Goal: Information Seeking & Learning: Find contact information

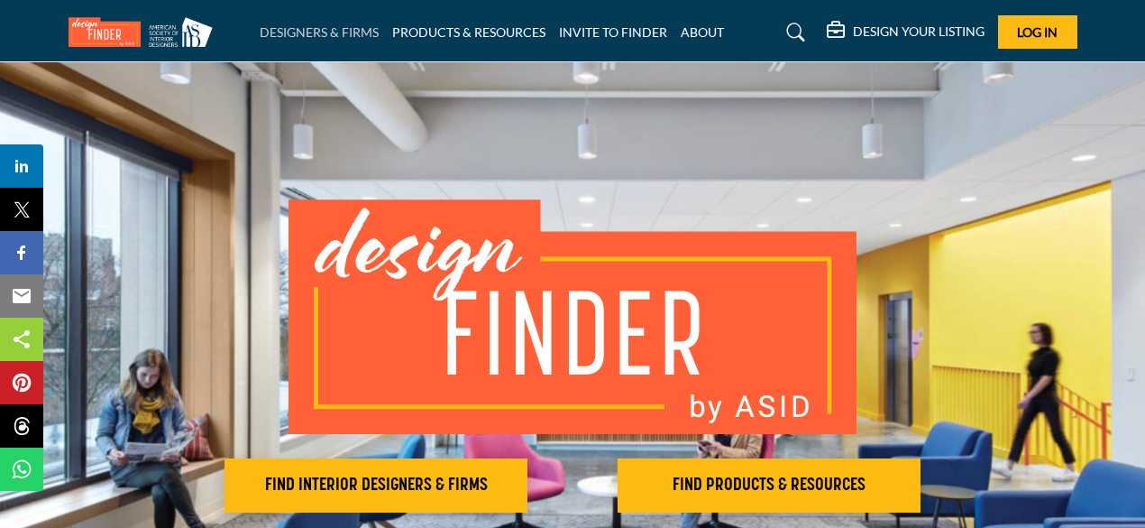
click at [326, 33] on link "DESIGNERS & FIRMS" at bounding box center [319, 31] width 119 height 15
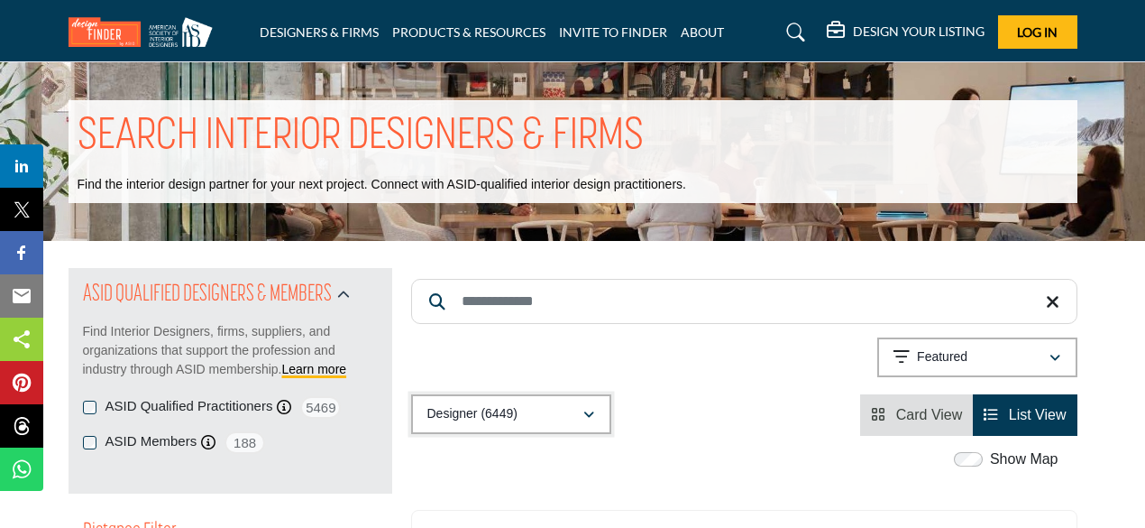
click at [586, 416] on icon "button" at bounding box center [588, 415] width 11 height 13
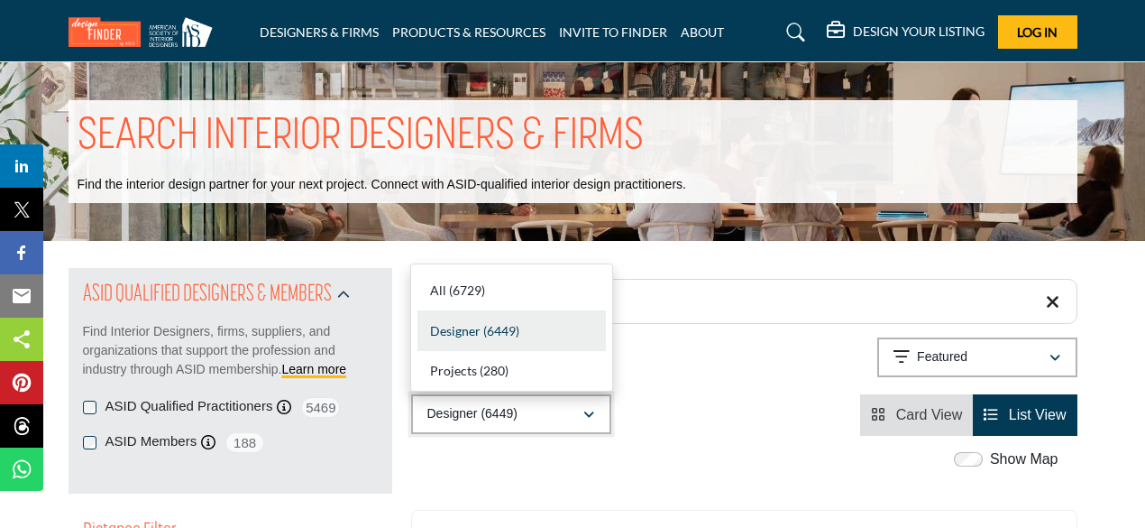
click at [586, 415] on icon "button" at bounding box center [588, 415] width 11 height 13
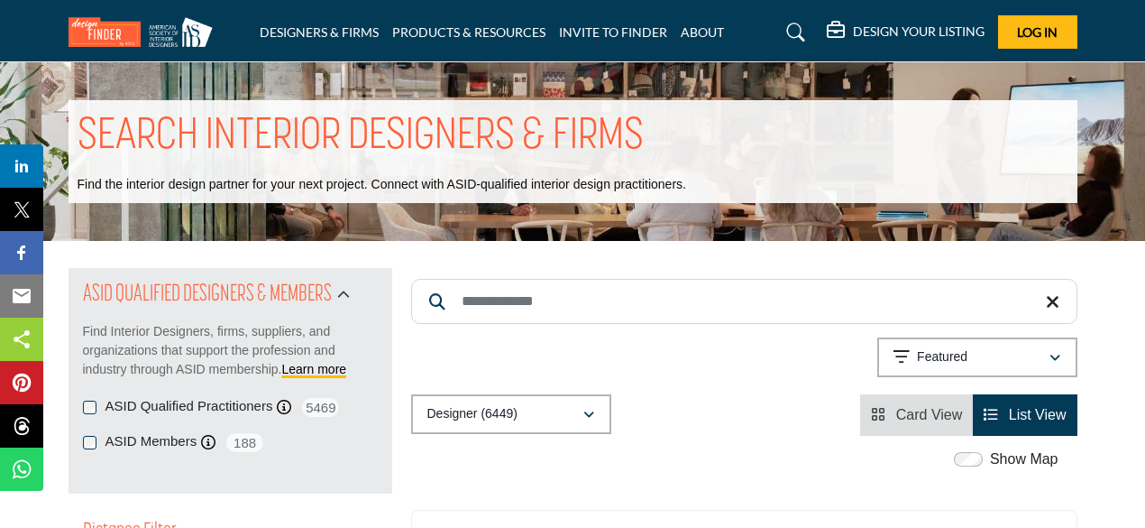
click at [543, 301] on input "Search Keyword" at bounding box center [744, 301] width 666 height 45
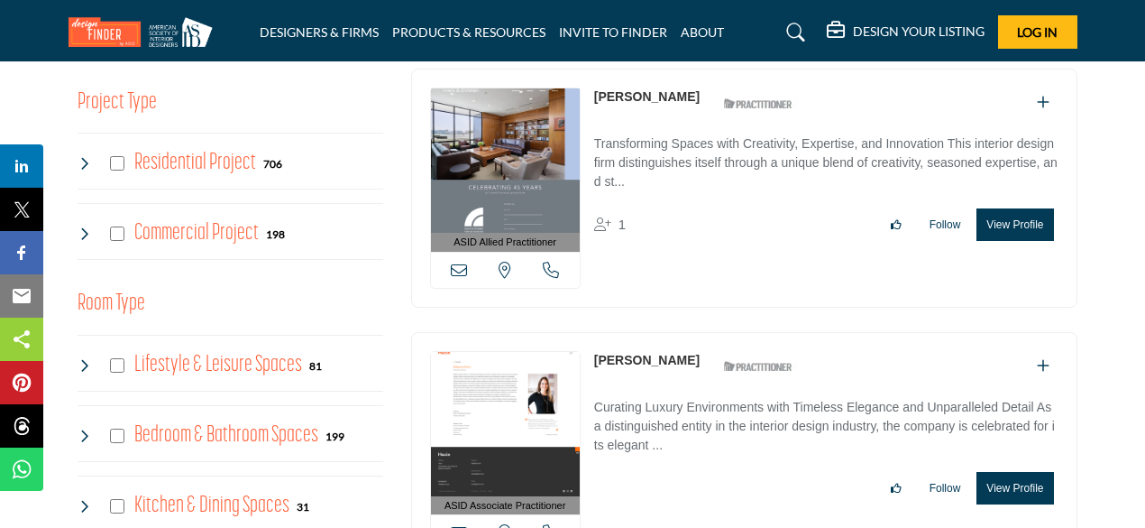
scroll to position [721, 0]
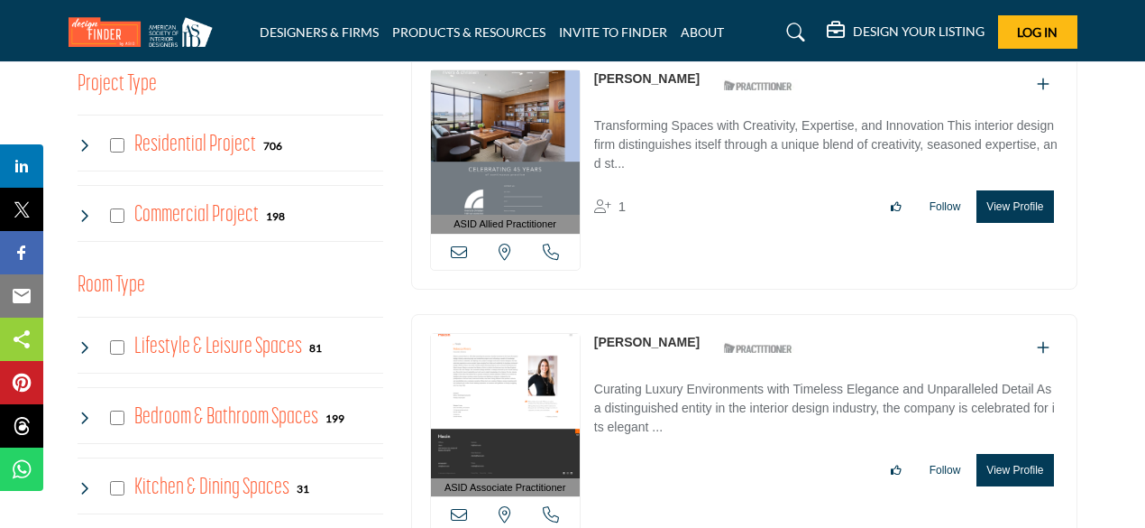
type input "**********"
click at [543, 367] on img at bounding box center [505, 406] width 149 height 144
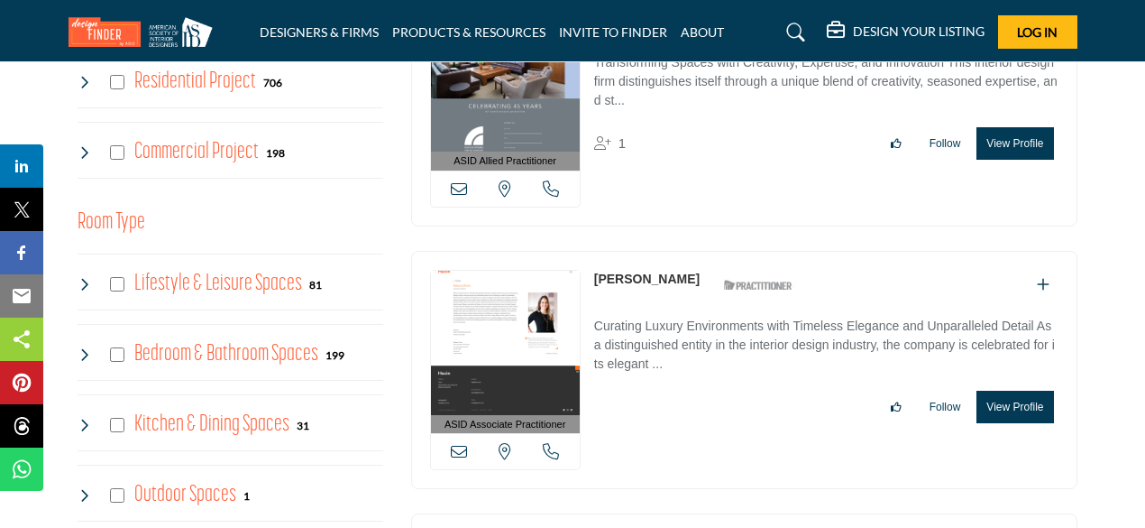
scroll to position [812, 0]
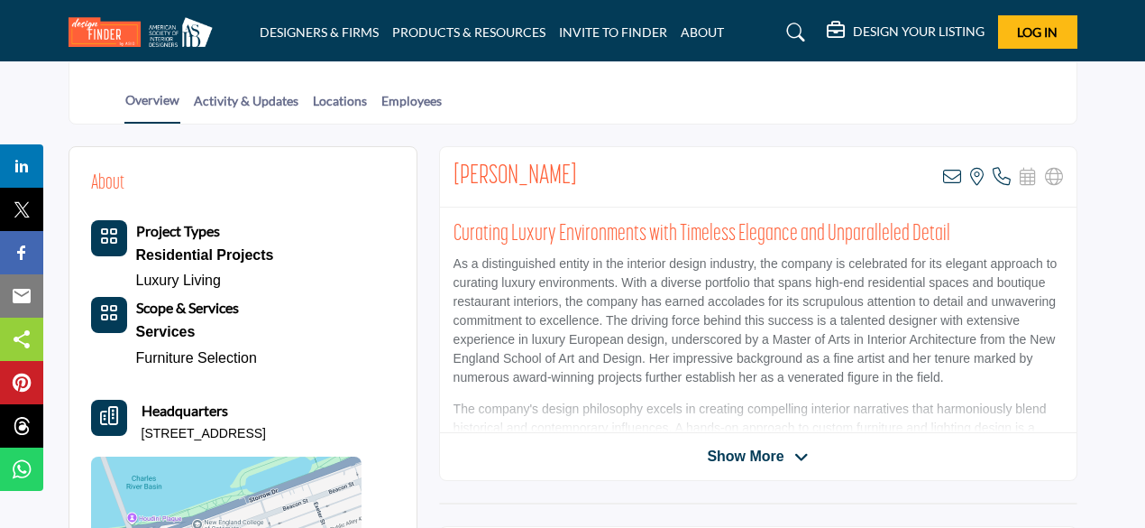
scroll to position [451, 0]
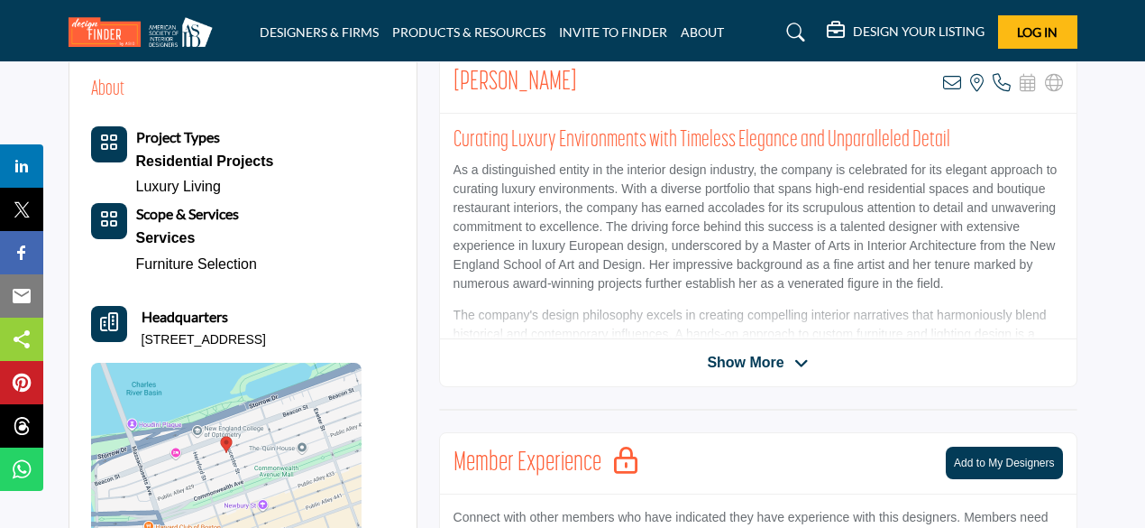
click at [752, 364] on span "Show More" at bounding box center [745, 363] width 77 height 22
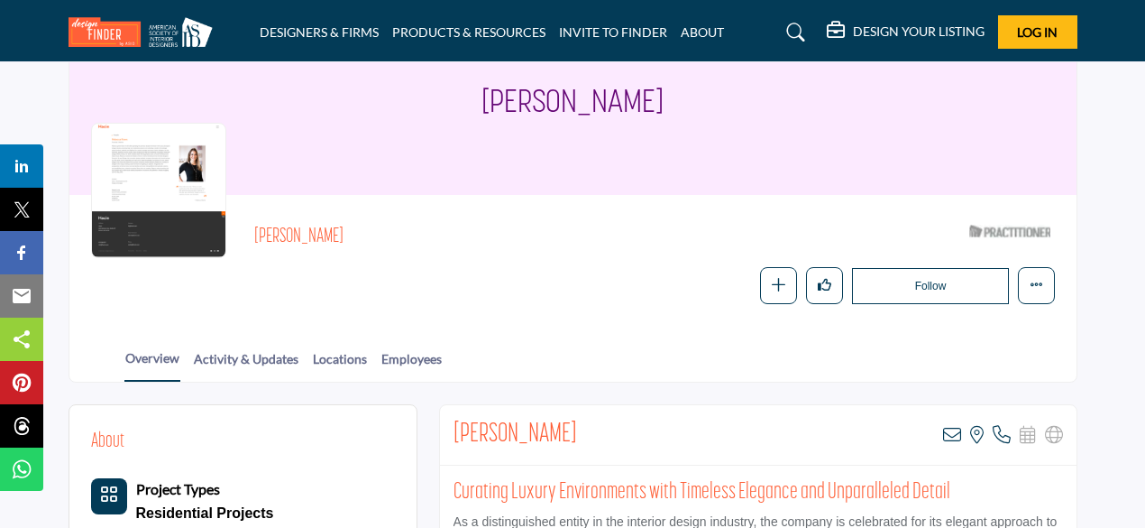
scroll to position [180, 0]
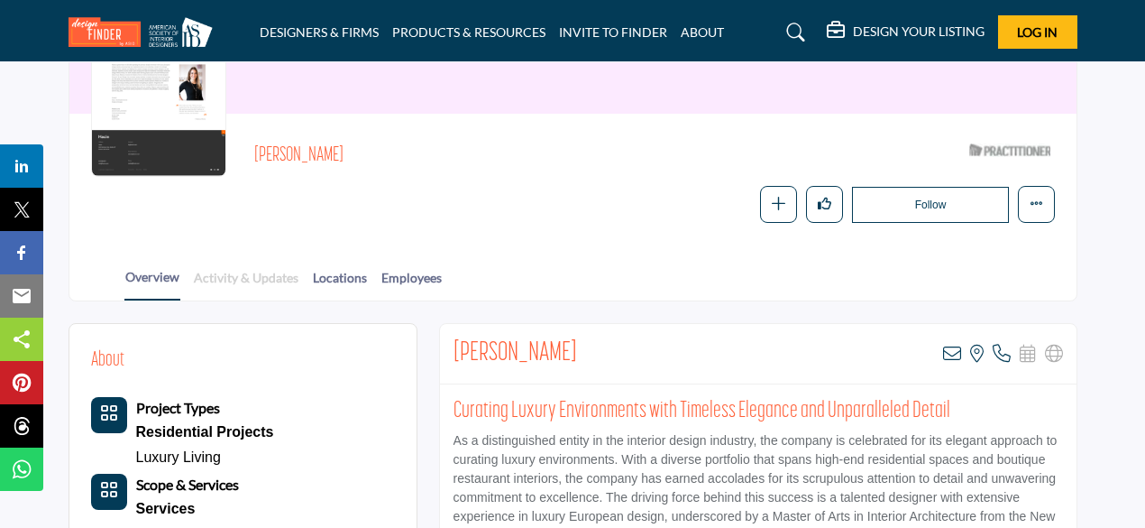
click at [245, 278] on link "Activity & Updates" at bounding box center [246, 284] width 106 height 32
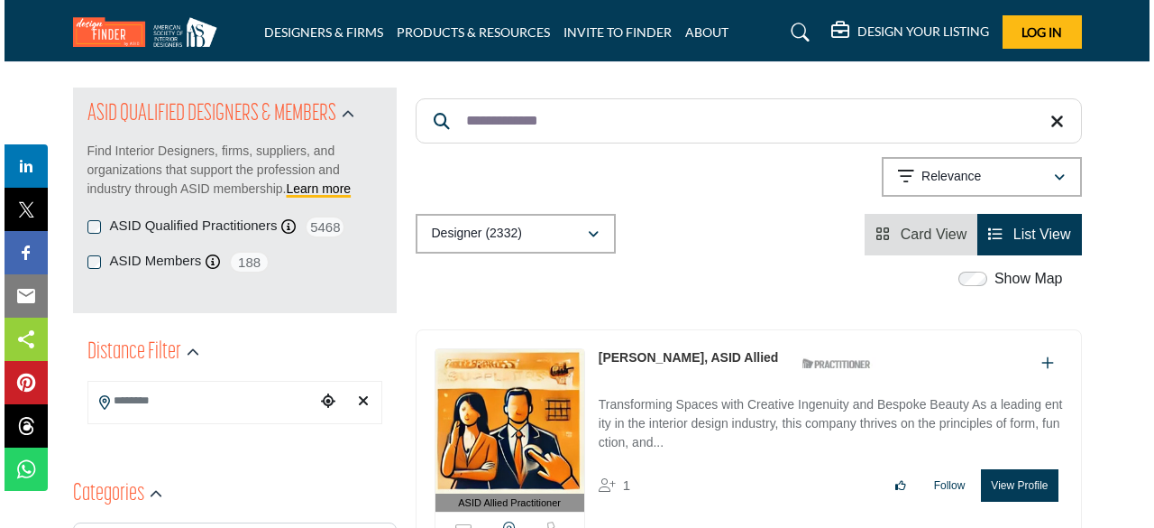
scroll to position [361, 0]
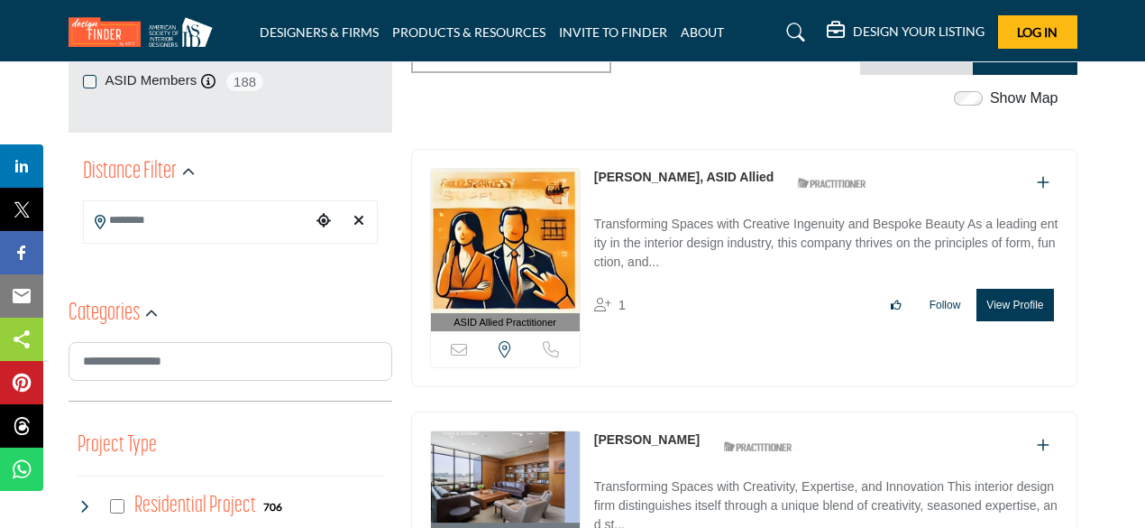
click at [1017, 301] on button "View Profile" at bounding box center [1015, 305] width 77 height 32
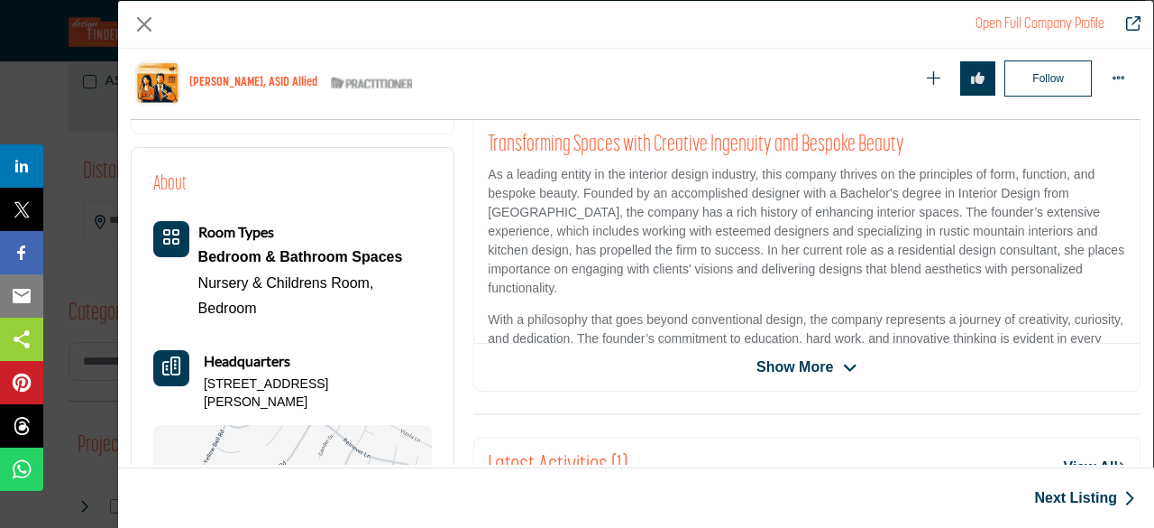
scroll to position [433, 0]
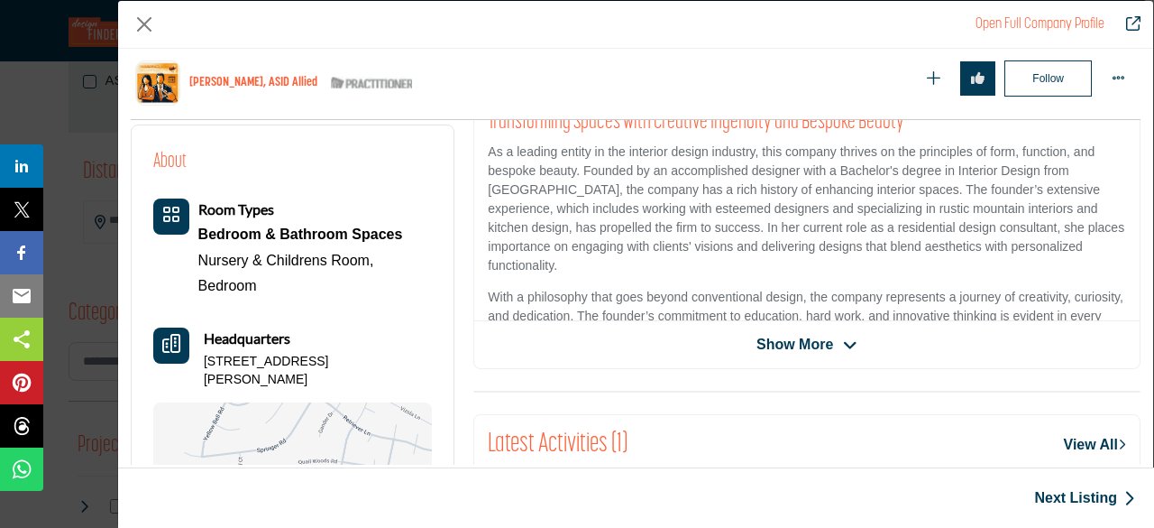
click at [795, 342] on span "Show More" at bounding box center [795, 345] width 77 height 22
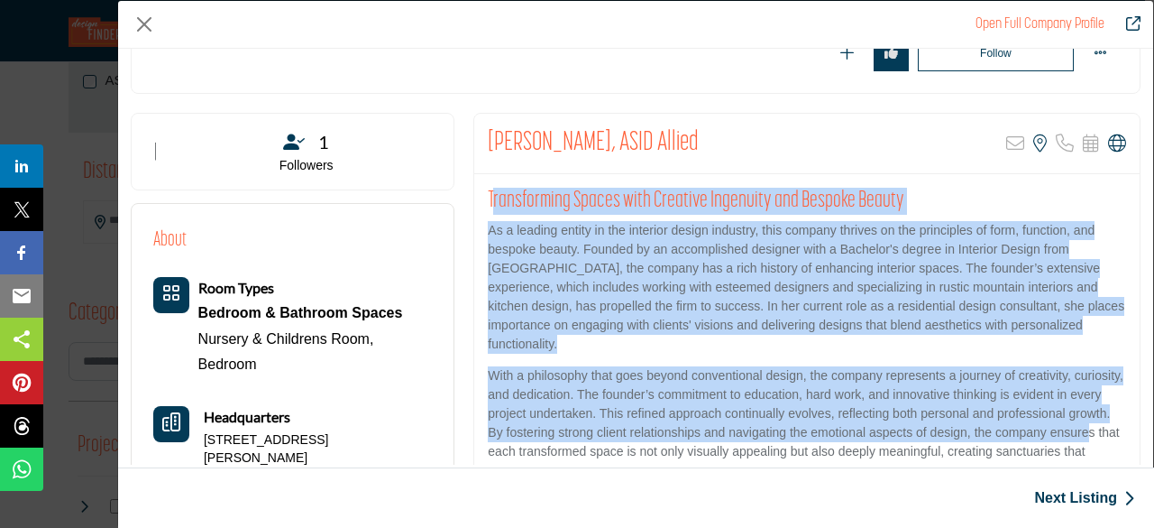
scroll to position [320, 0]
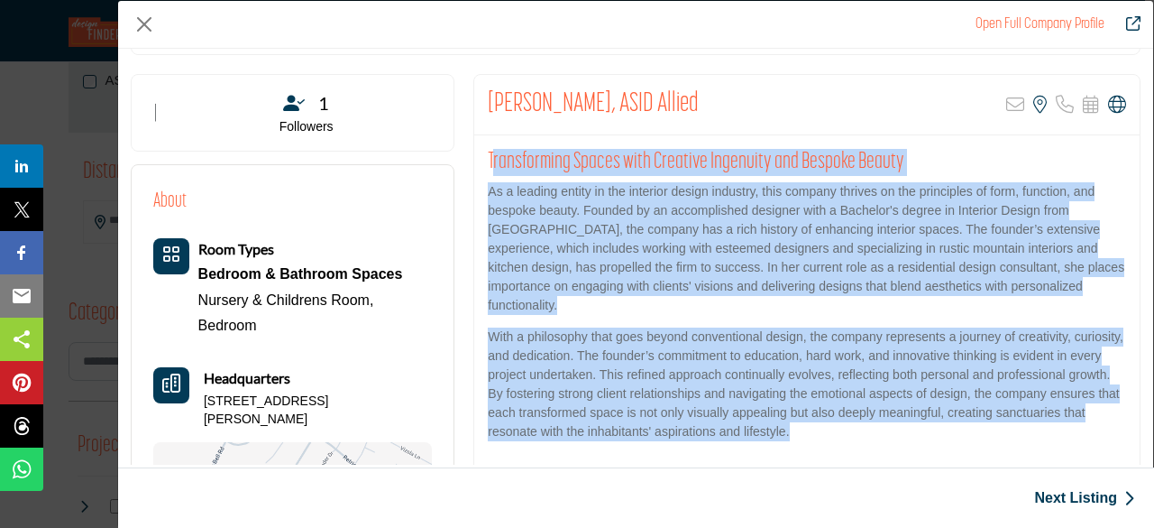
drag, startPoint x: 488, startPoint y: 211, endPoint x: 956, endPoint y: 447, distance: 524.3
click at [956, 447] on div "Transforming Spaces with Creative Ingenuity and Bespoke Beauty As a leading ent…" at bounding box center [807, 301] width 666 height 333
copy div "ransforming Spaces with Creative Ingenuity and Bespoke Beauty As a leading enti…"
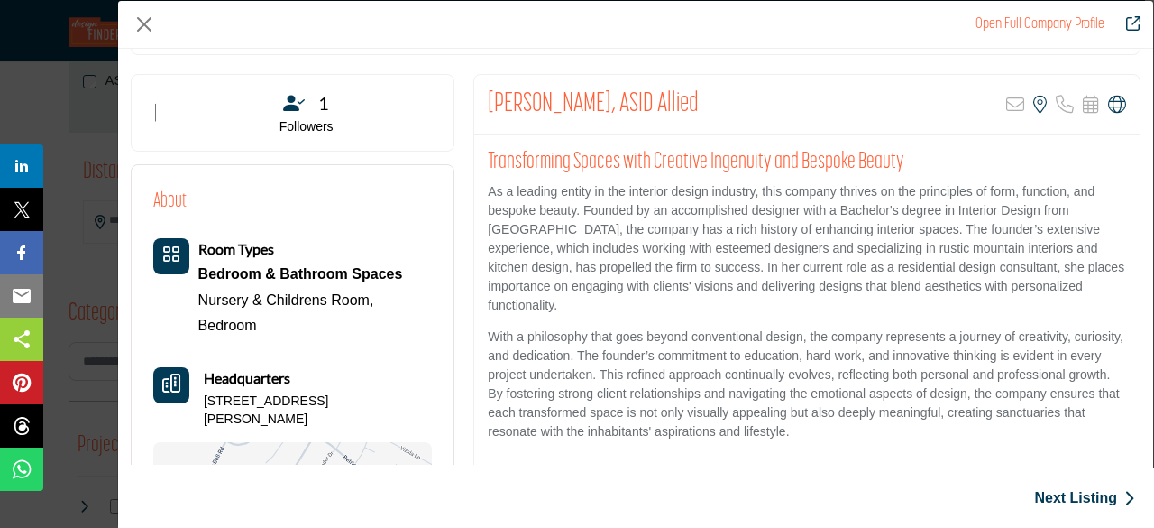
click at [782, 91] on div "Ashley Rivers, ASID Allied Sorry, but this listing is on a subscription plan wh…" at bounding box center [807, 105] width 666 height 60
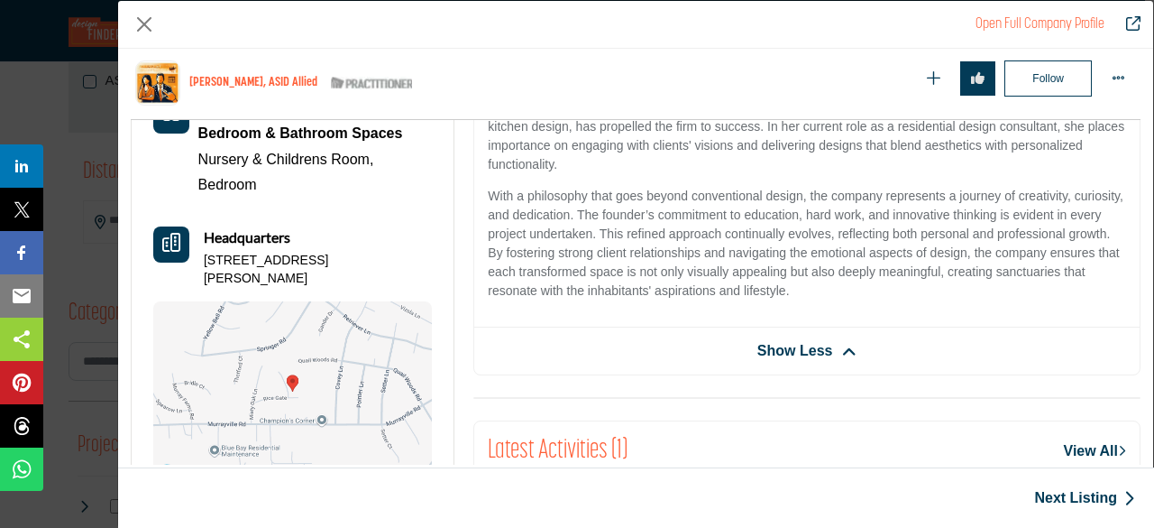
scroll to position [664, 0]
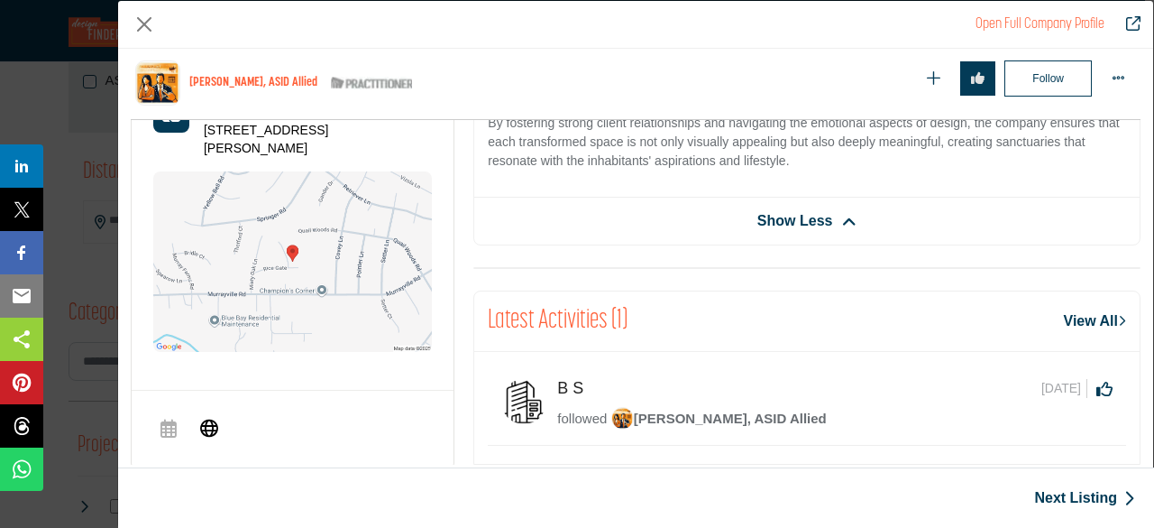
click at [1075, 312] on link "View All" at bounding box center [1095, 321] width 62 height 22
click at [1075, 311] on link "View All" at bounding box center [1095, 321] width 62 height 22
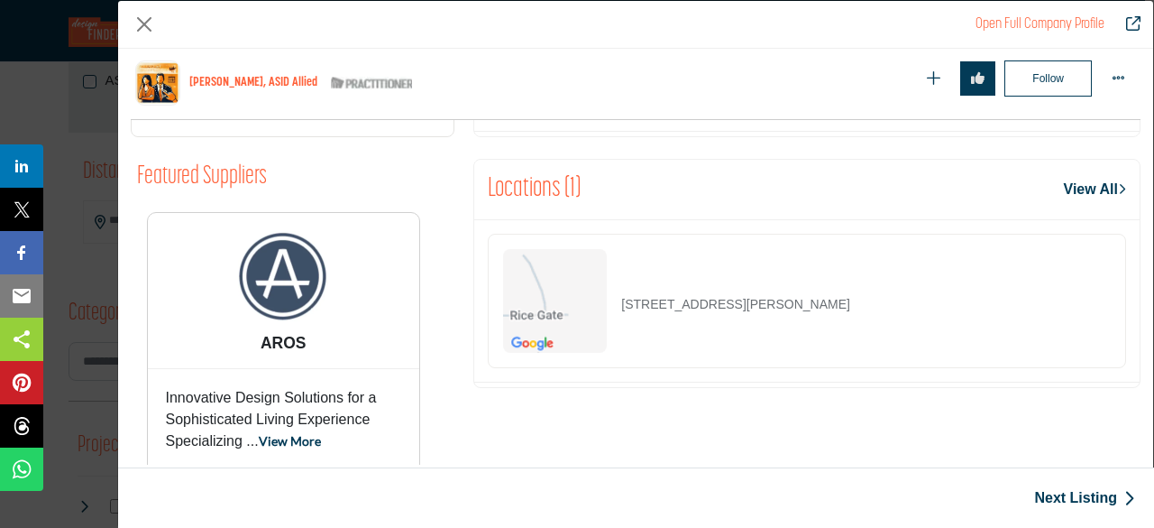
scroll to position [1025, 0]
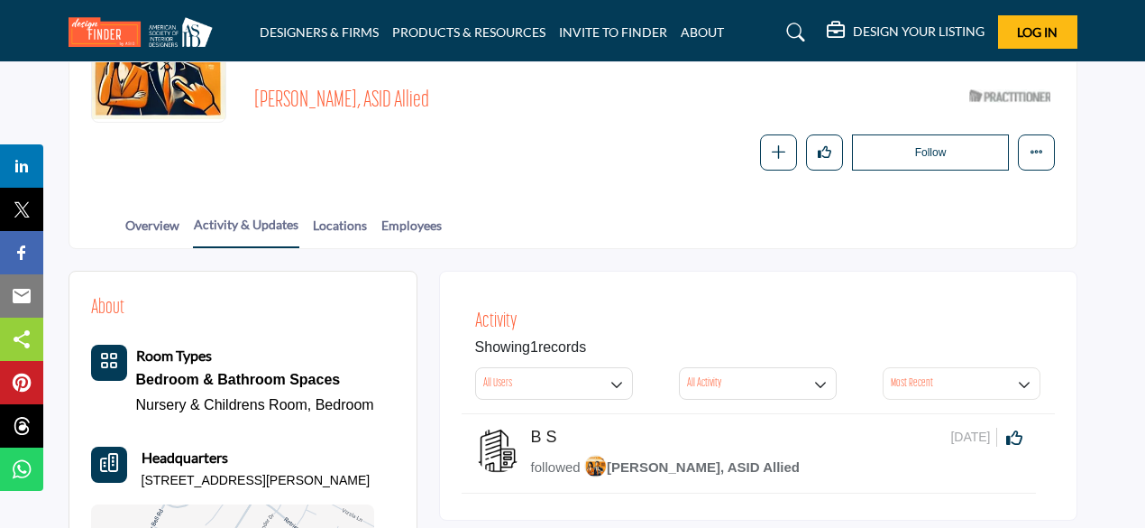
scroll to position [180, 0]
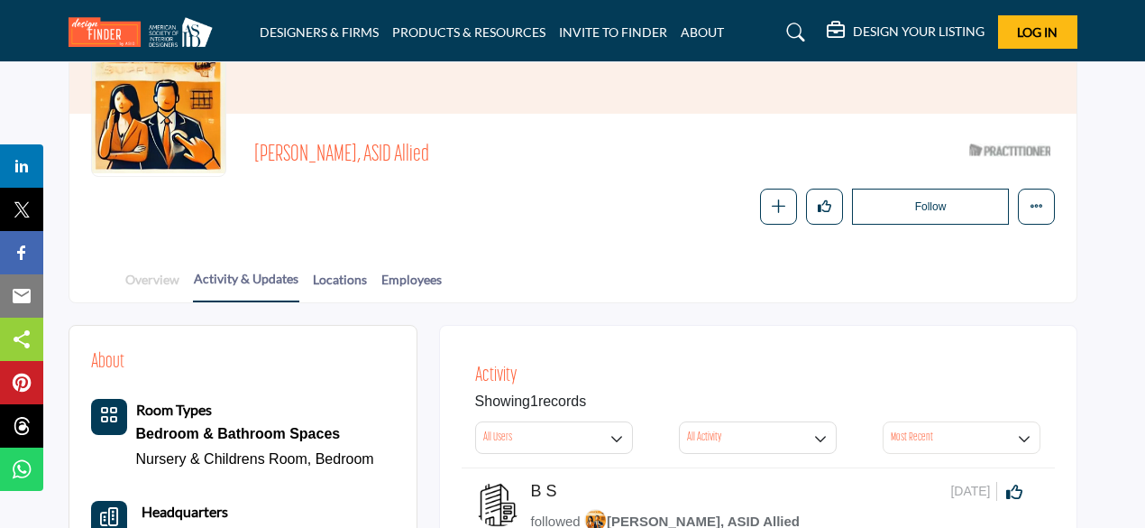
click at [158, 276] on link "Overview" at bounding box center [152, 286] width 56 height 32
